Goal: Task Accomplishment & Management: Manage account settings

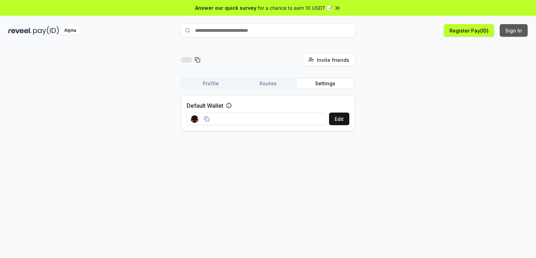
click at [526, 30] on button "Sign In" at bounding box center [514, 30] width 28 height 13
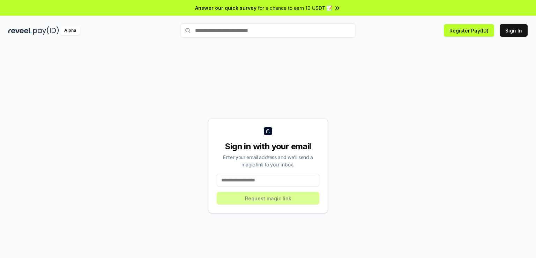
click at [251, 176] on input at bounding box center [268, 179] width 103 height 13
type input "**********"
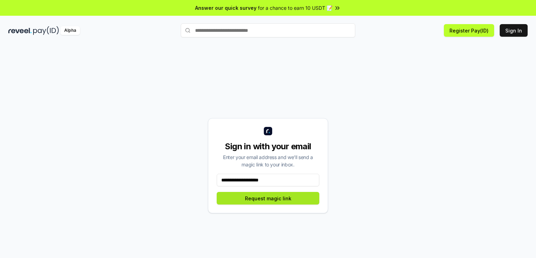
click at [265, 201] on button "Request magic link" at bounding box center [268, 198] width 103 height 13
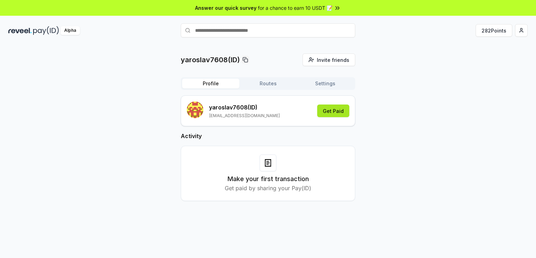
click at [346, 110] on button "Get Paid" at bounding box center [333, 110] width 32 height 13
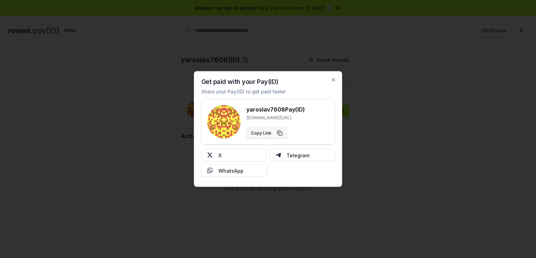
click at [263, 132] on button "Copy Link" at bounding box center [266, 132] width 41 height 11
click at [333, 80] on icon "button" at bounding box center [334, 80] width 6 height 6
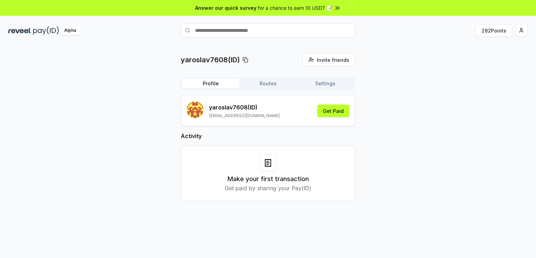
click at [287, 83] on button "Routes" at bounding box center [267, 84] width 57 height 10
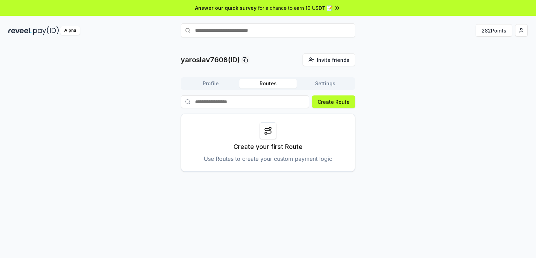
click at [326, 83] on button "Settings" at bounding box center [325, 84] width 57 height 10
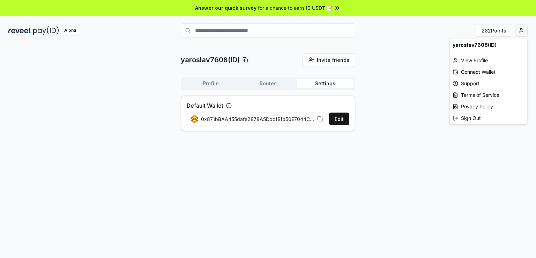
click at [523, 30] on html "Answer our quick survey for a chance to earn 10 USDT 📝 Alpha 282 Points yarosla…" at bounding box center [268, 129] width 536 height 258
click at [470, 62] on div "View Profile" at bounding box center [488, 60] width 77 height 12
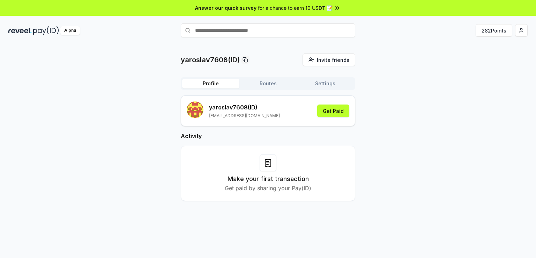
click at [334, 82] on button "Settings" at bounding box center [325, 84] width 57 height 10
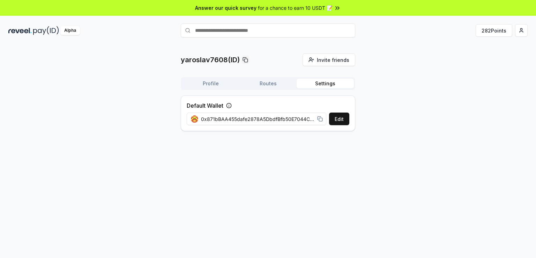
click at [299, 118] on span "0x871bBAA455dafe2878A5DbdfBfb50E7044Ca01B9" at bounding box center [257, 118] width 113 height 7
click at [323, 118] on div "0x871bBAA455dafe2878A5DbdfBfb50E7044Ca01B9" at bounding box center [257, 119] width 140 height 16
click at [452, 171] on div "yaroslav7608(ID) Invite friends Invite Profile Routes Settings Default Wallet E…" at bounding box center [268, 158] width 536 height 238
click at [321, 118] on rect at bounding box center [320, 119] width 3 height 3
click at [477, 143] on div "yaroslav7608(ID) Invite friends Invite Profile Routes Settings Default Wallet E…" at bounding box center [268, 158] width 536 height 238
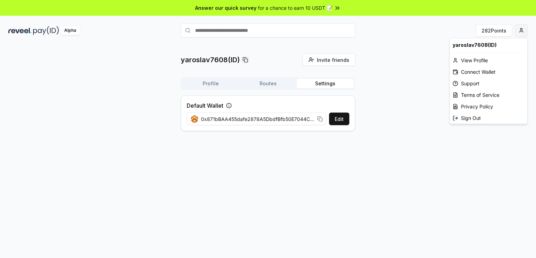
click at [523, 28] on html "Answer our quick survey for a chance to earn 10 USDT 📝 Alpha 282 Points yarosla…" at bounding box center [268, 129] width 536 height 258
click at [490, 70] on div "Connect Wallet" at bounding box center [488, 72] width 77 height 12
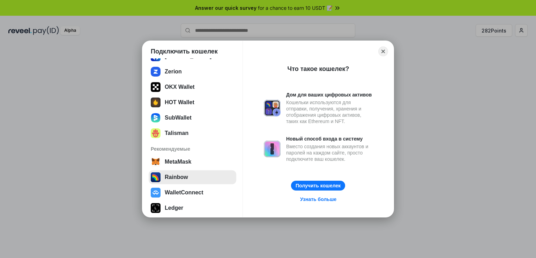
scroll to position [102, 0]
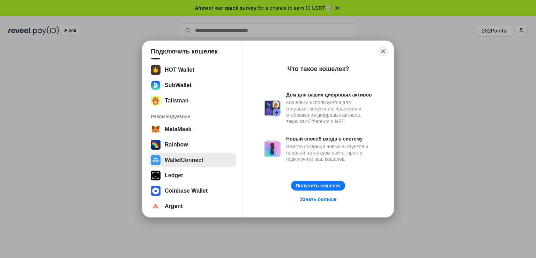
click at [185, 162] on button "WalletConnect" at bounding box center [193, 160] width 88 height 14
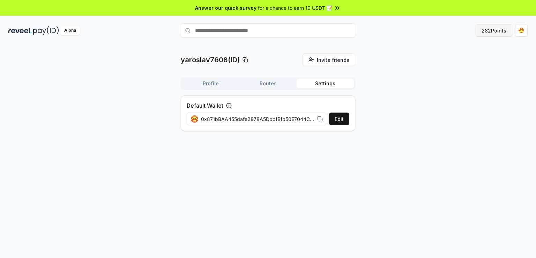
click at [493, 31] on button "282 Points" at bounding box center [494, 30] width 37 height 13
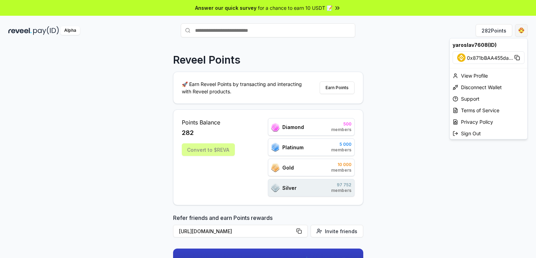
click at [518, 29] on html "Answer our quick survey for a chance to earn 10 USDT 📝 Alpha 282 Points Reveel …" at bounding box center [268, 129] width 536 height 258
click at [485, 73] on div "View Profile" at bounding box center [488, 76] width 77 height 12
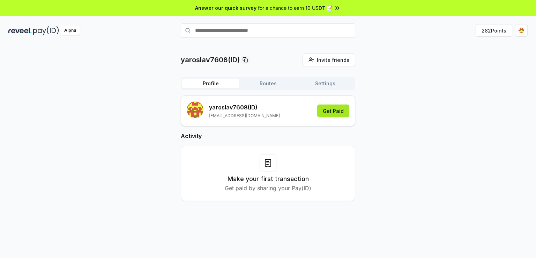
click at [348, 111] on button "Get Paid" at bounding box center [333, 110] width 32 height 13
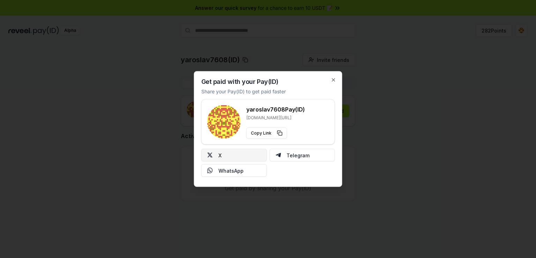
click at [214, 159] on button "X" at bounding box center [234, 155] width 66 height 13
click at [293, 154] on button "Telegram" at bounding box center [302, 155] width 66 height 13
click at [368, 129] on div at bounding box center [268, 129] width 536 height 258
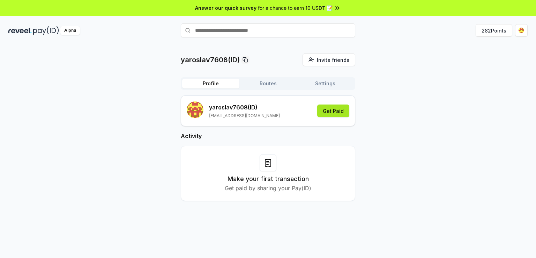
click at [333, 113] on button "Get Paid" at bounding box center [333, 110] width 32 height 13
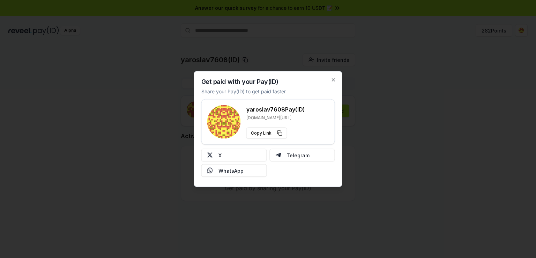
click at [224, 127] on rect at bounding box center [224, 122] width 34 height 34
click at [272, 106] on h3 "yaroslav7608 Pay(ID)" at bounding box center [275, 109] width 59 height 8
